Goal: Communication & Community: Connect with others

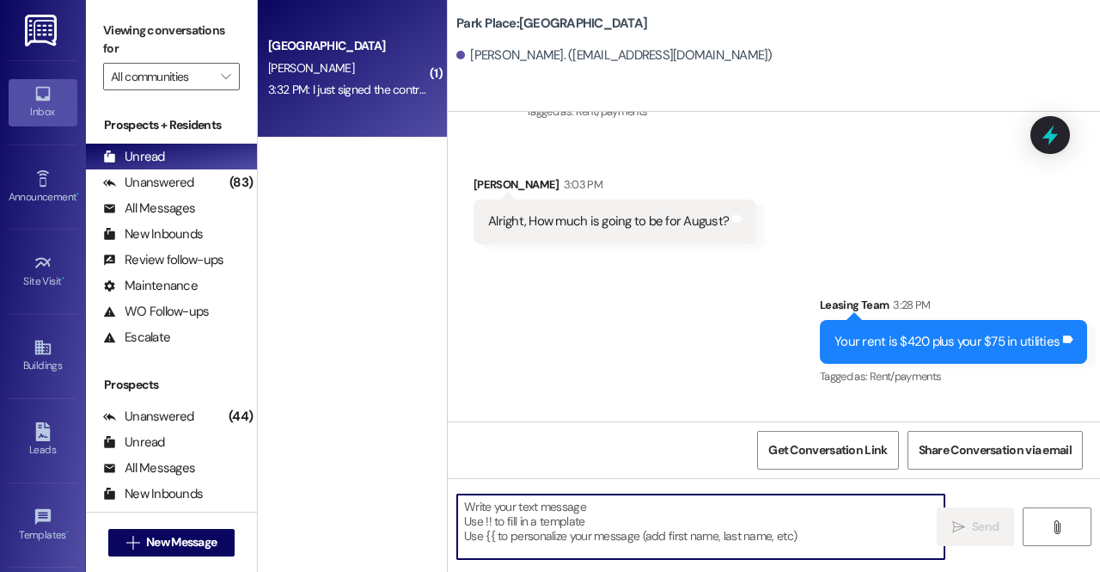
scroll to position [1362, 0]
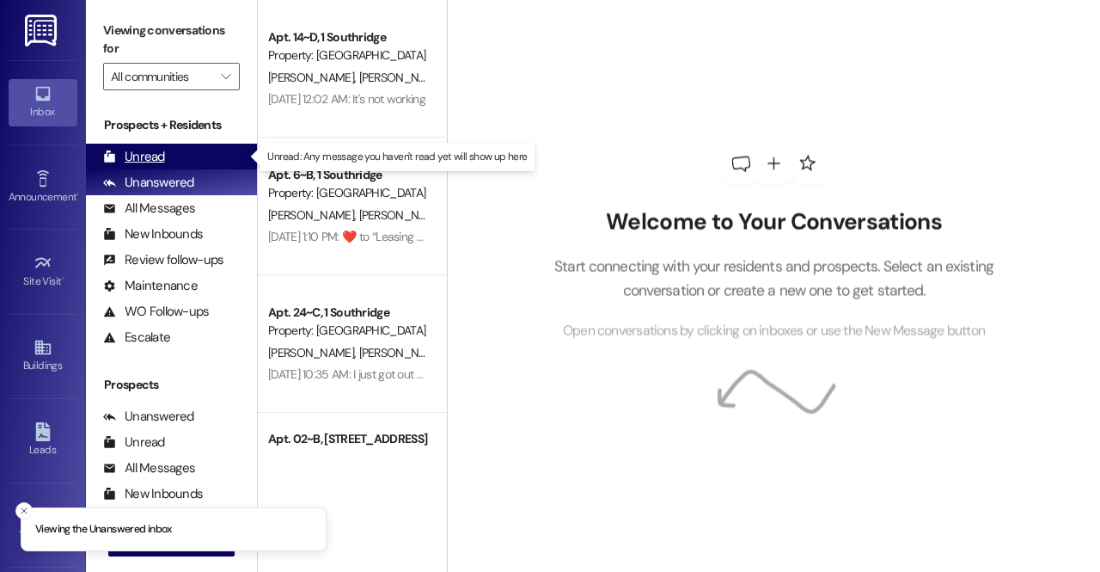
click at [171, 144] on div "Unread (0)" at bounding box center [171, 157] width 171 height 26
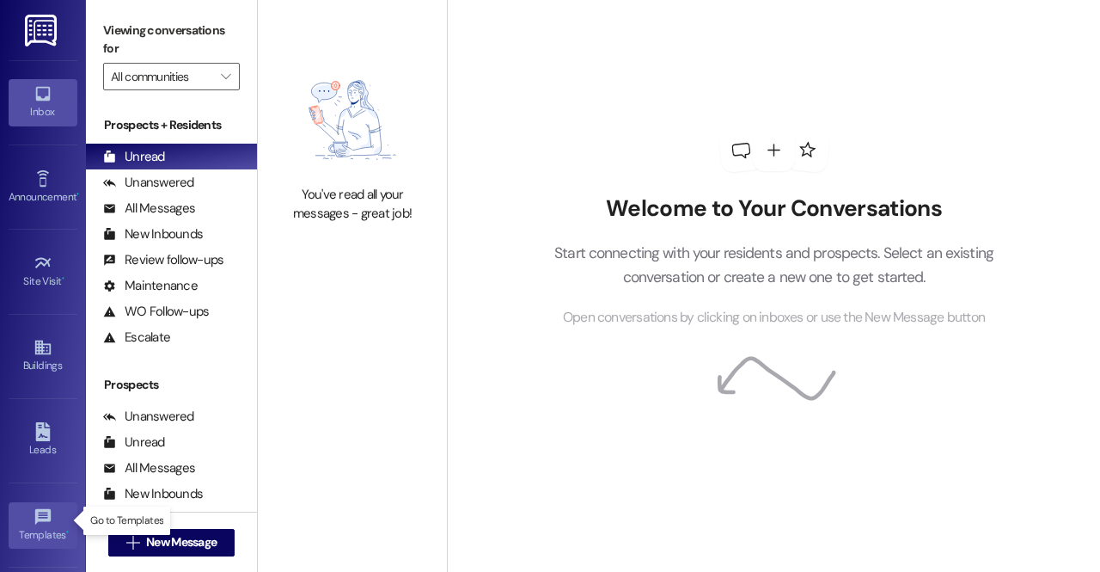
click at [40, 537] on div "Templates •" at bounding box center [43, 534] width 86 height 17
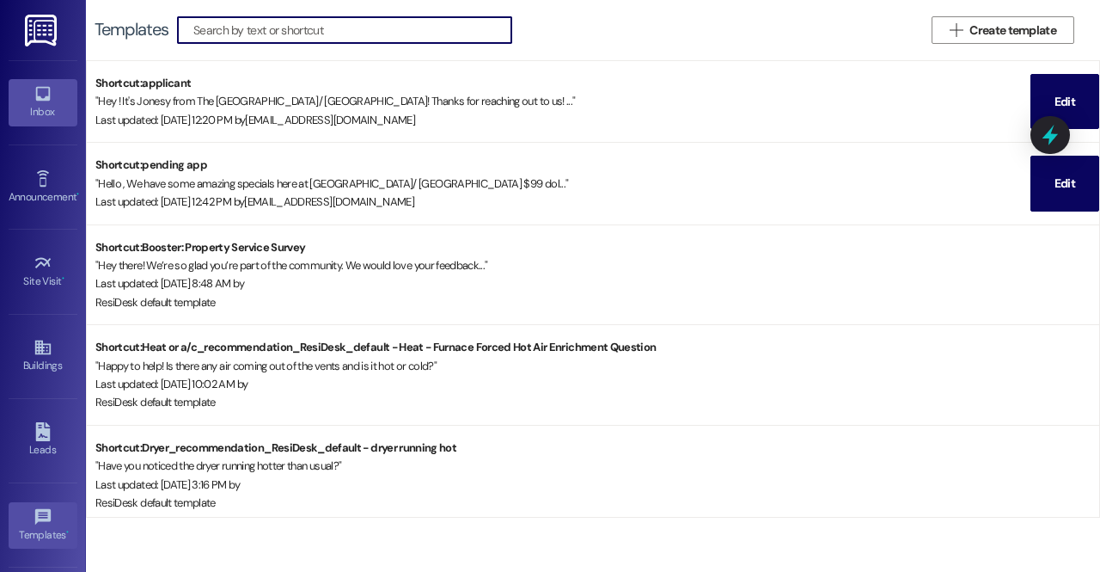
click at [35, 111] on div "Inbox" at bounding box center [43, 111] width 86 height 17
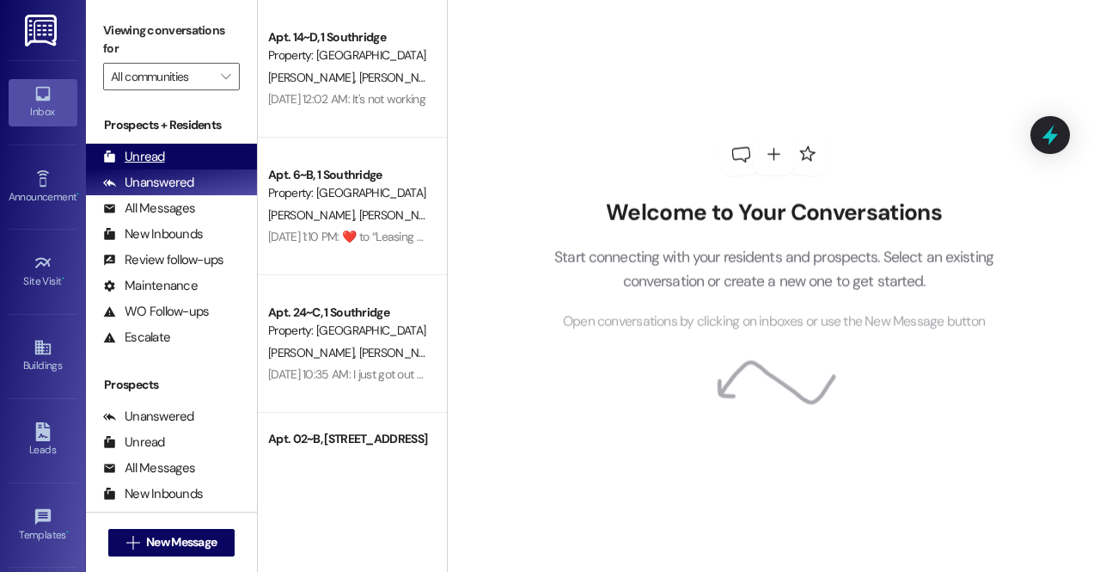
click at [182, 162] on div "Unread (0)" at bounding box center [171, 157] width 171 height 26
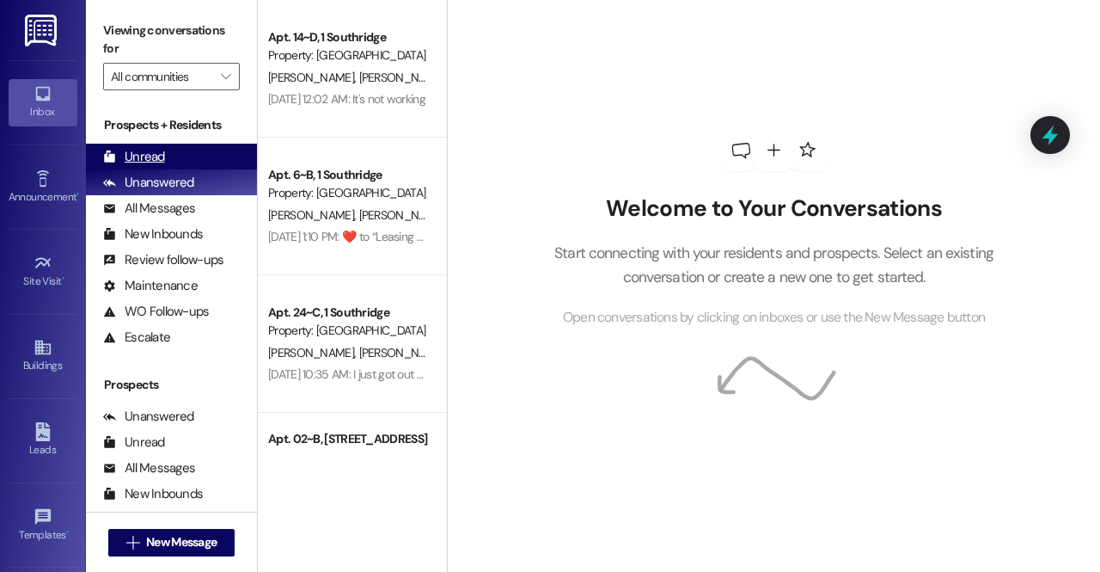
click at [162, 156] on div "Unread" at bounding box center [134, 157] width 62 height 18
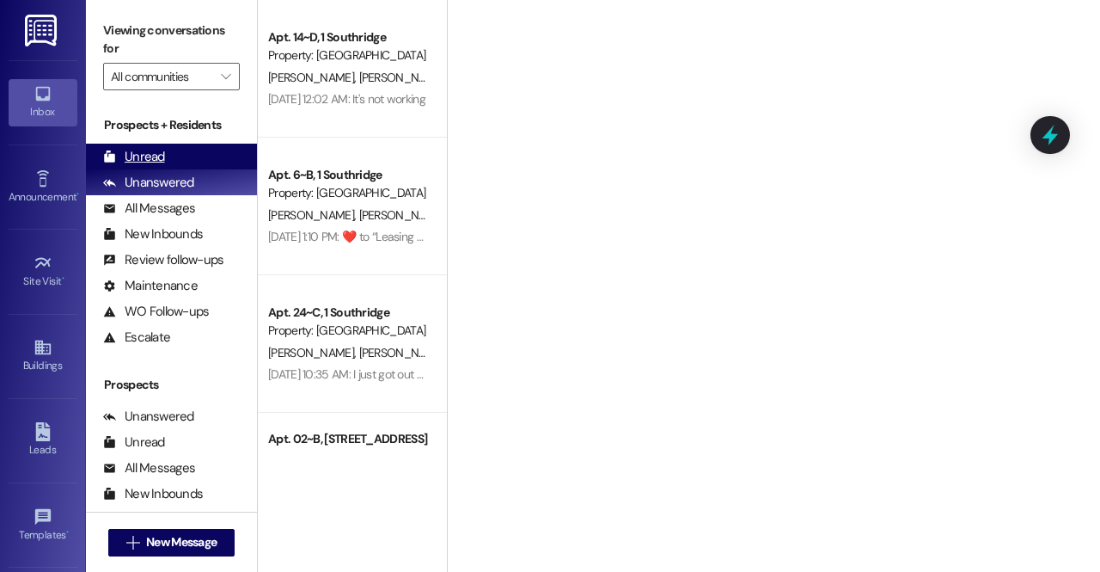
click at [183, 158] on div "Unread (0)" at bounding box center [171, 157] width 171 height 26
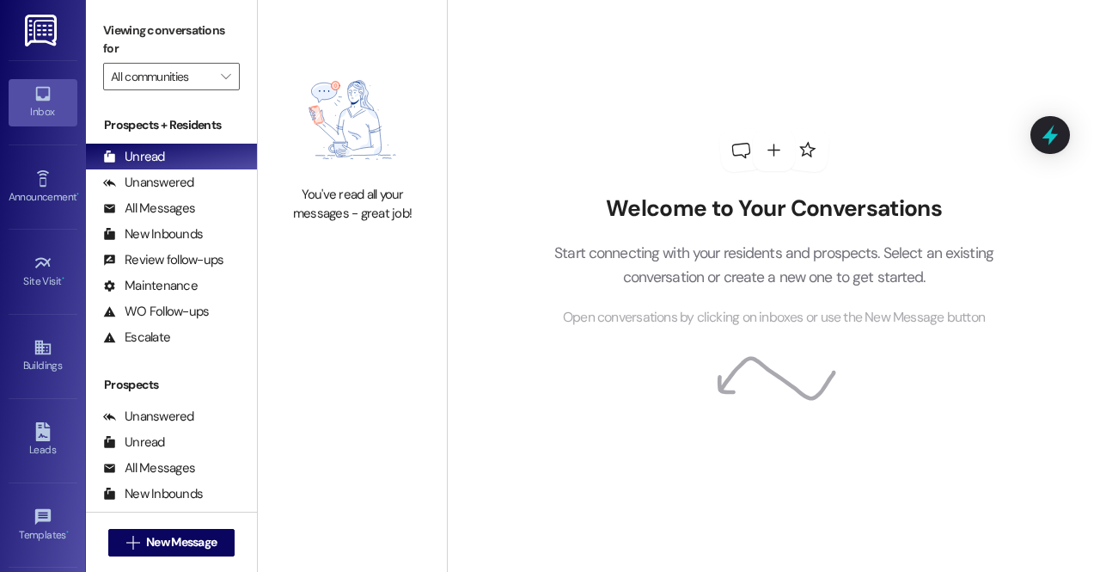
drag, startPoint x: 418, startPoint y: 214, endPoint x: 305, endPoint y: 206, distance: 112.9
drag, startPoint x: 305, startPoint y: 206, endPoint x: 294, endPoint y: 193, distance: 17.1
click at [294, 193] on div "You've read all your messages - great job!" at bounding box center [352, 204] width 151 height 37
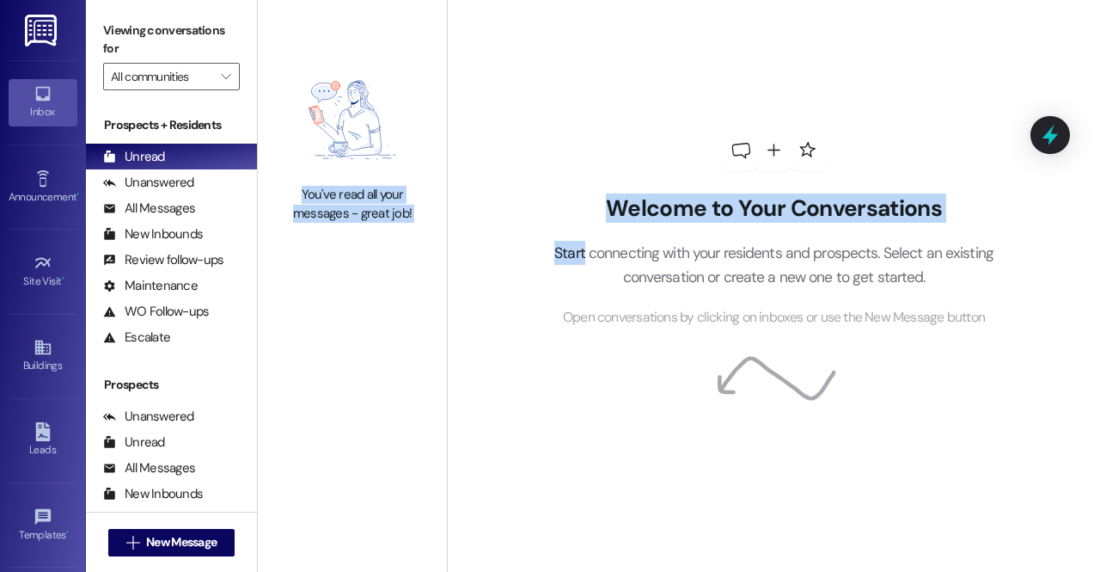
drag, startPoint x: 294, startPoint y: 193, endPoint x: 468, endPoint y: 264, distance: 188.2
click at [468, 264] on div "You've read all your messages - great job! Welcome to Your Conversations Start …" at bounding box center [679, 286] width 842 height 572
click at [468, 264] on div "Welcome to Your Conversations Start connecting with your residents and prospect…" at bounding box center [773, 286] width 653 height 572
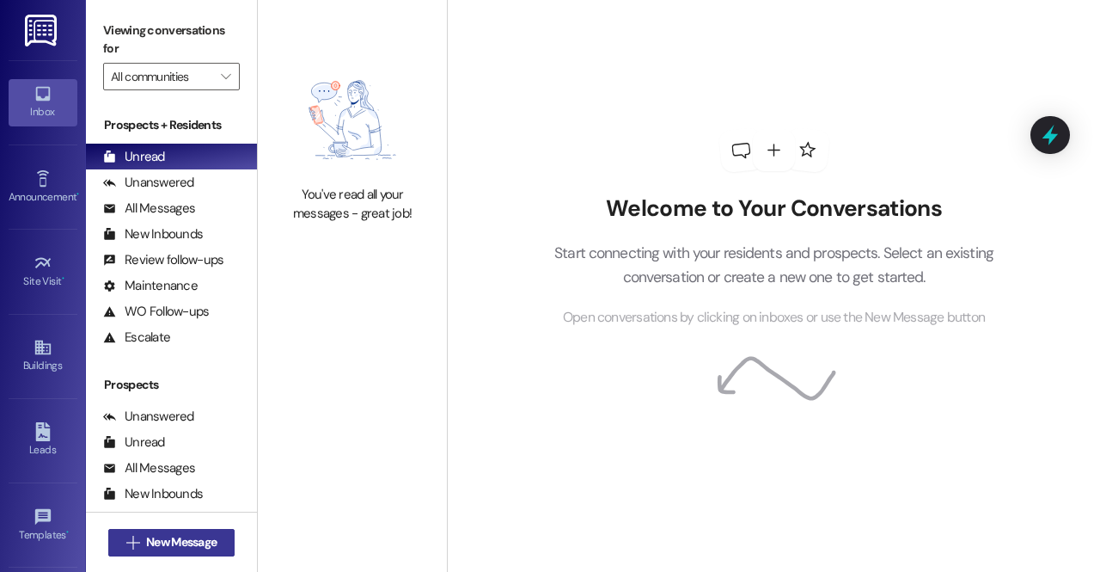
click at [191, 542] on span "New Message" at bounding box center [181, 542] width 70 height 18
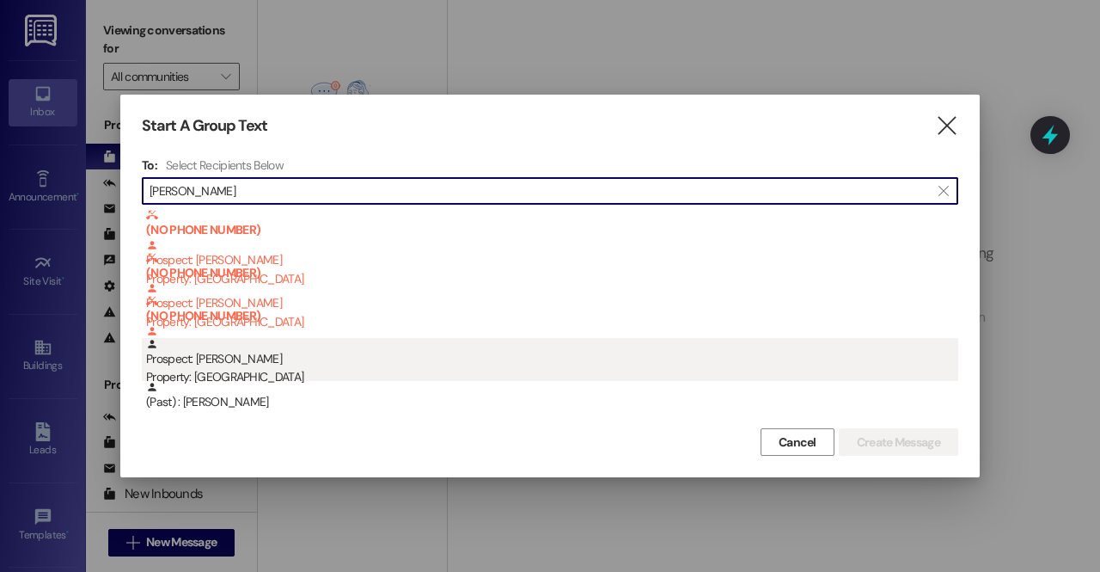
type input "riley"
click at [229, 361] on div "Prospect: Riley Fitzpatrick Property: Park Place" at bounding box center [552, 362] width 812 height 49
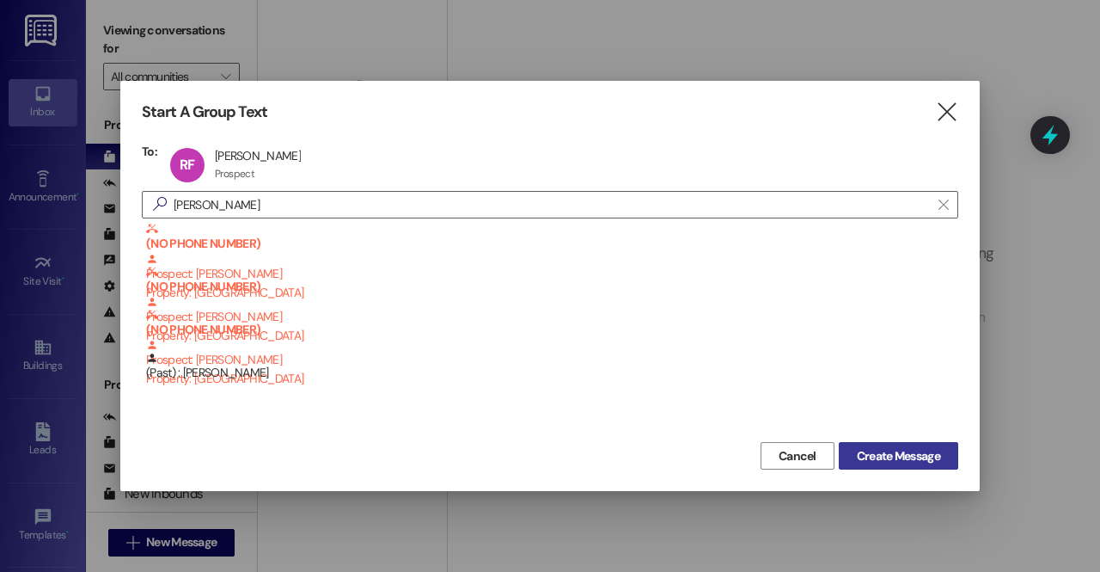
click at [889, 454] on span "Create Message" at bounding box center [898, 456] width 83 height 18
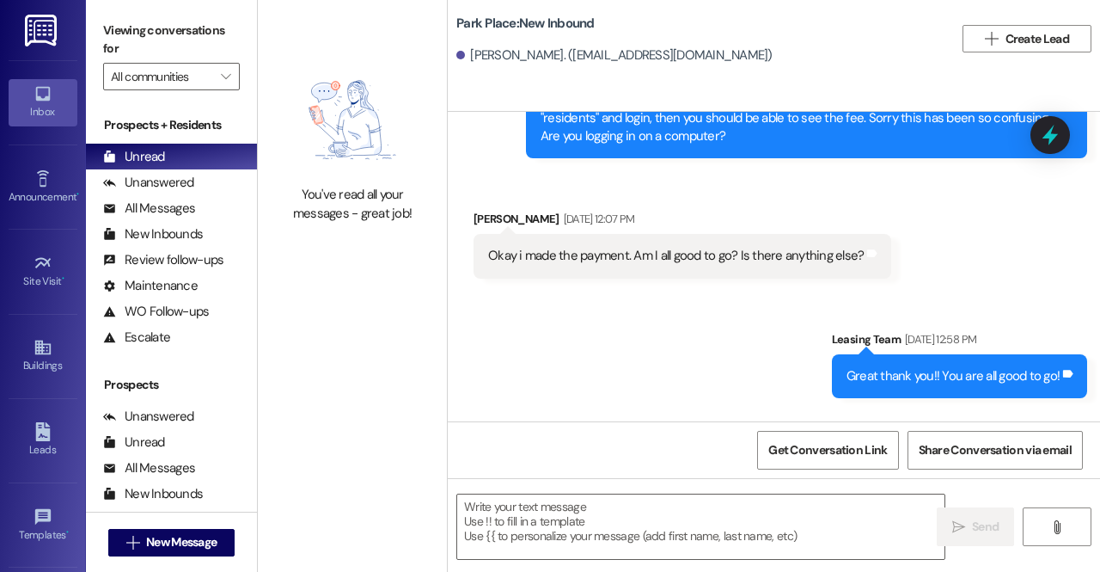
scroll to position [5762, 0]
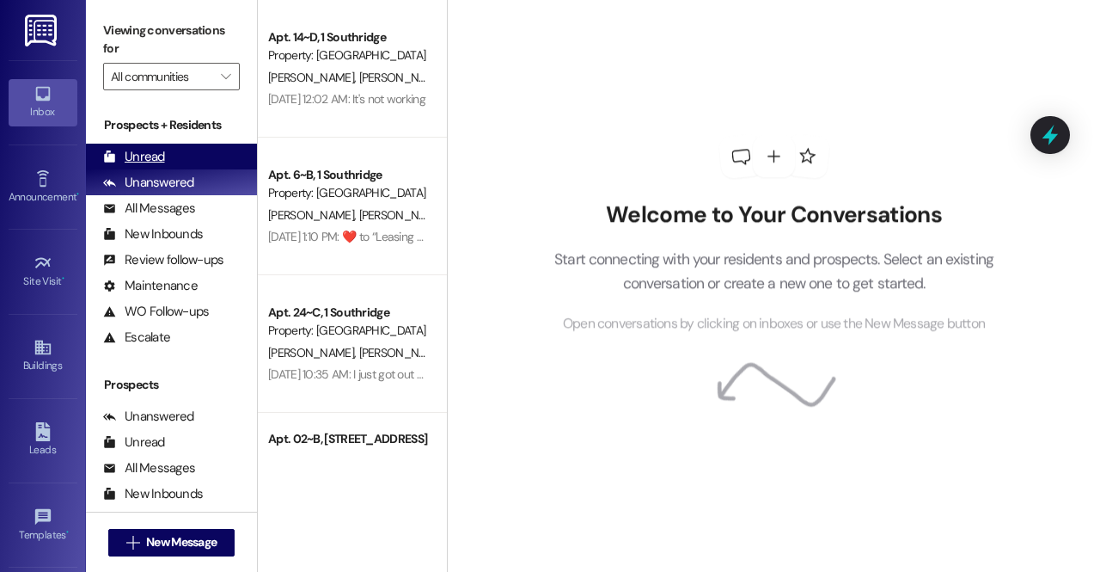
click at [195, 162] on div "Unread (0)" at bounding box center [171, 157] width 171 height 26
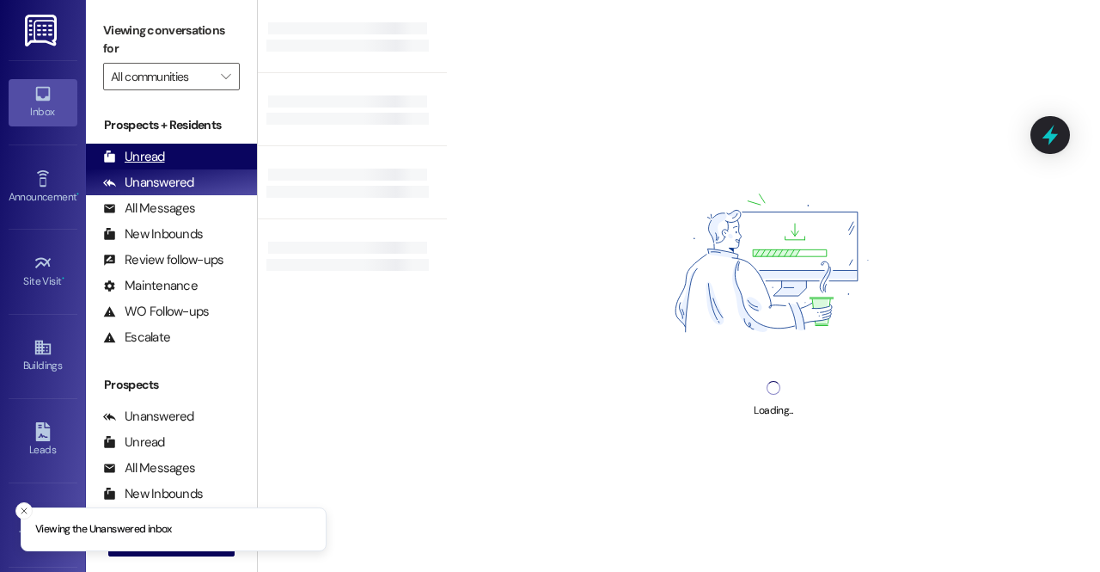
click at [162, 149] on div "Unread" at bounding box center [134, 157] width 62 height 18
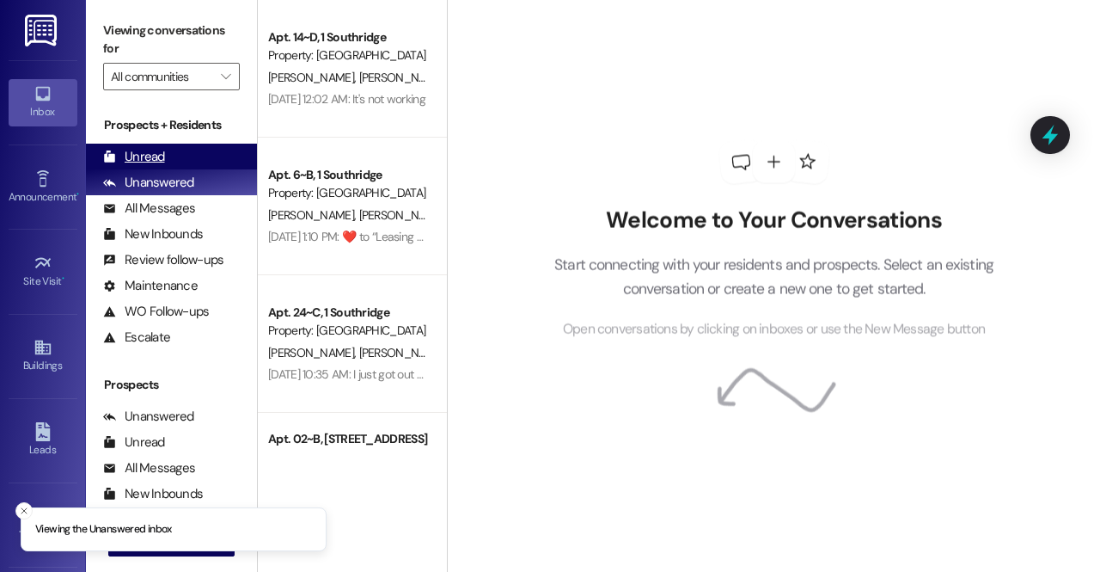
click at [148, 145] on div "Unread (0)" at bounding box center [171, 157] width 171 height 26
